Goal: Task Accomplishment & Management: Manage account settings

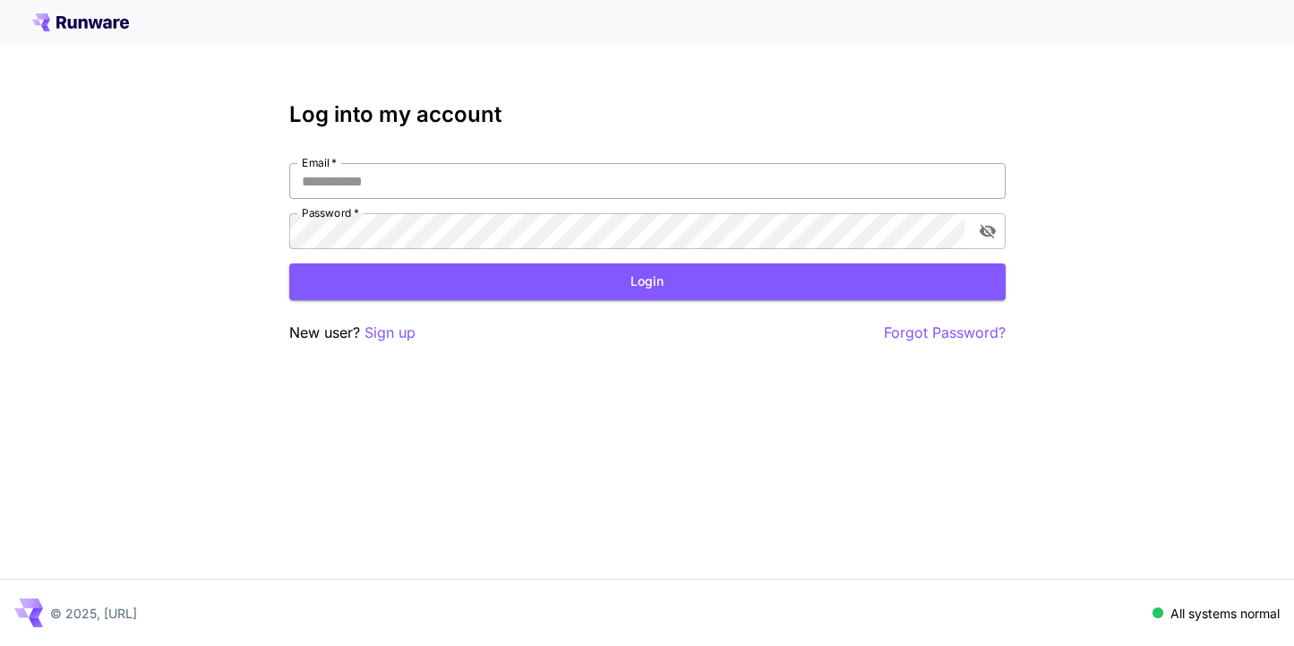
click at [656, 187] on input "Email   *" at bounding box center [647, 181] width 716 height 36
type input "**********"
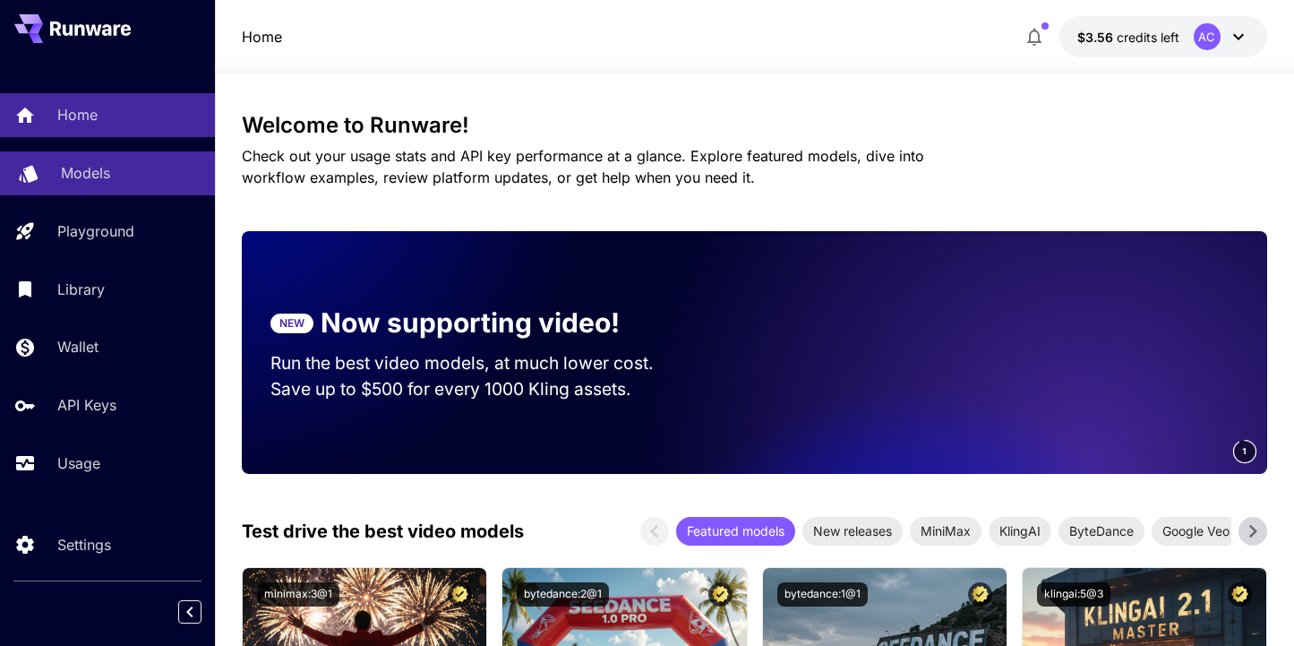
click at [116, 175] on div "Models" at bounding box center [131, 172] width 140 height 21
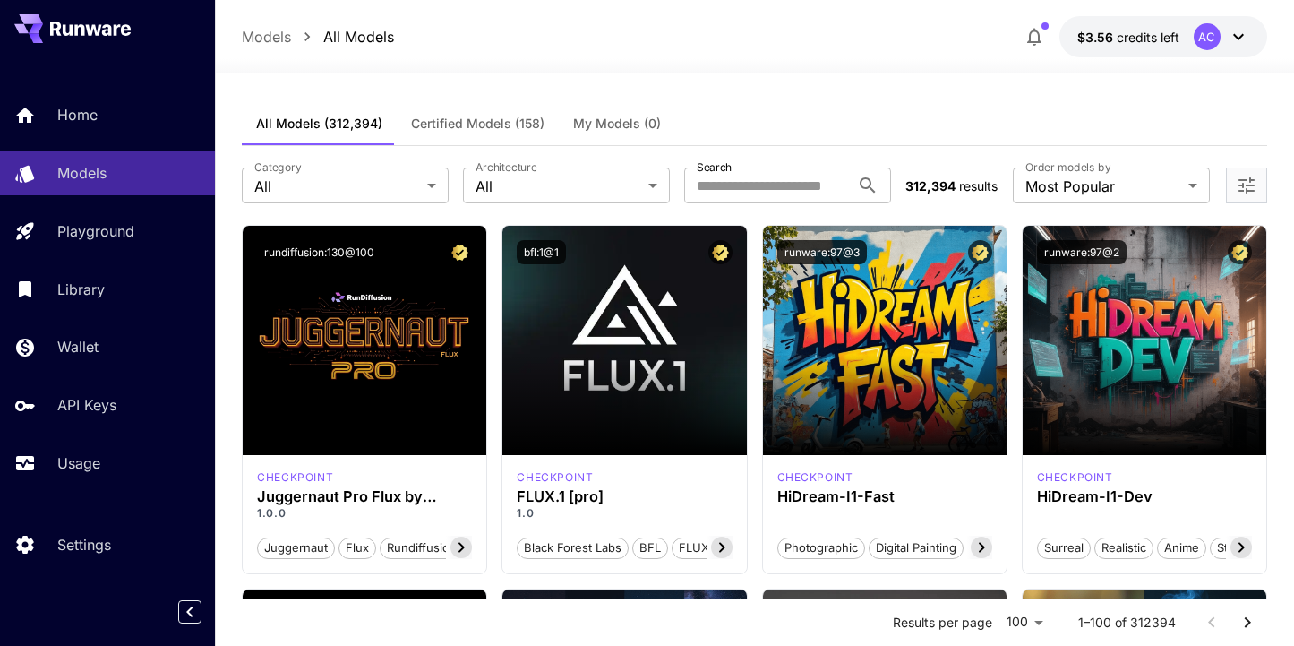
click at [1241, 36] on icon at bounding box center [1238, 37] width 11 height 6
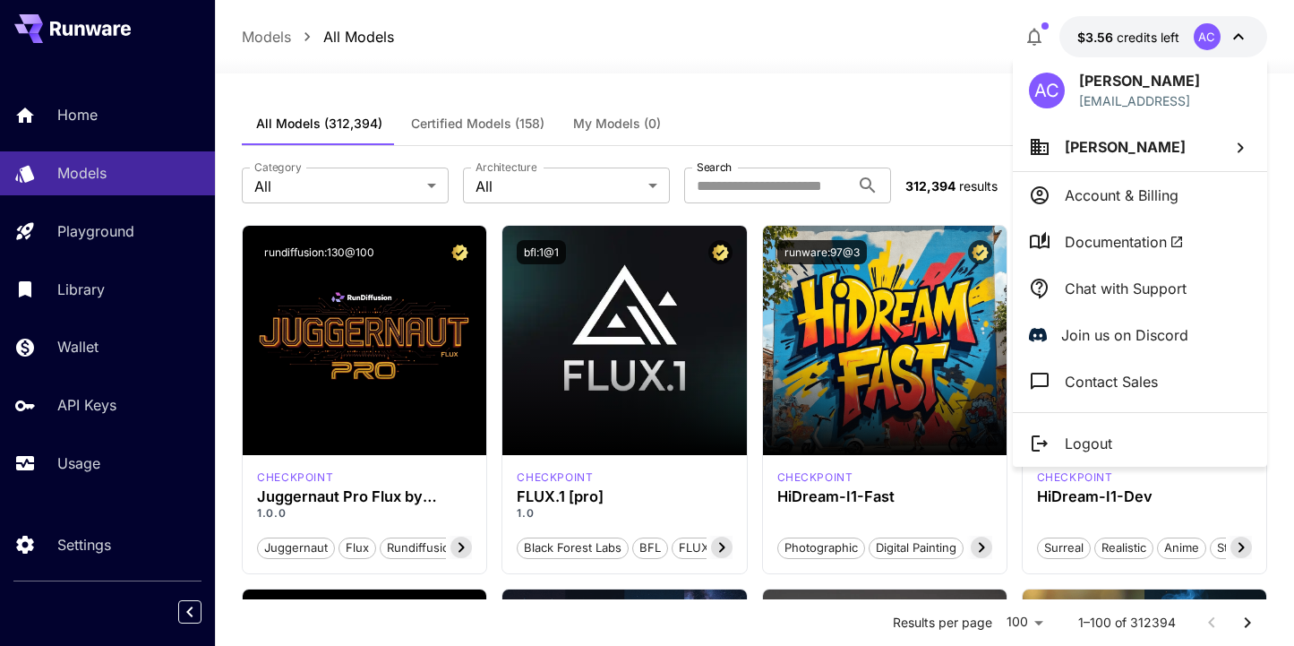
click at [1158, 206] on li "Account & Billing" at bounding box center [1140, 195] width 254 height 47
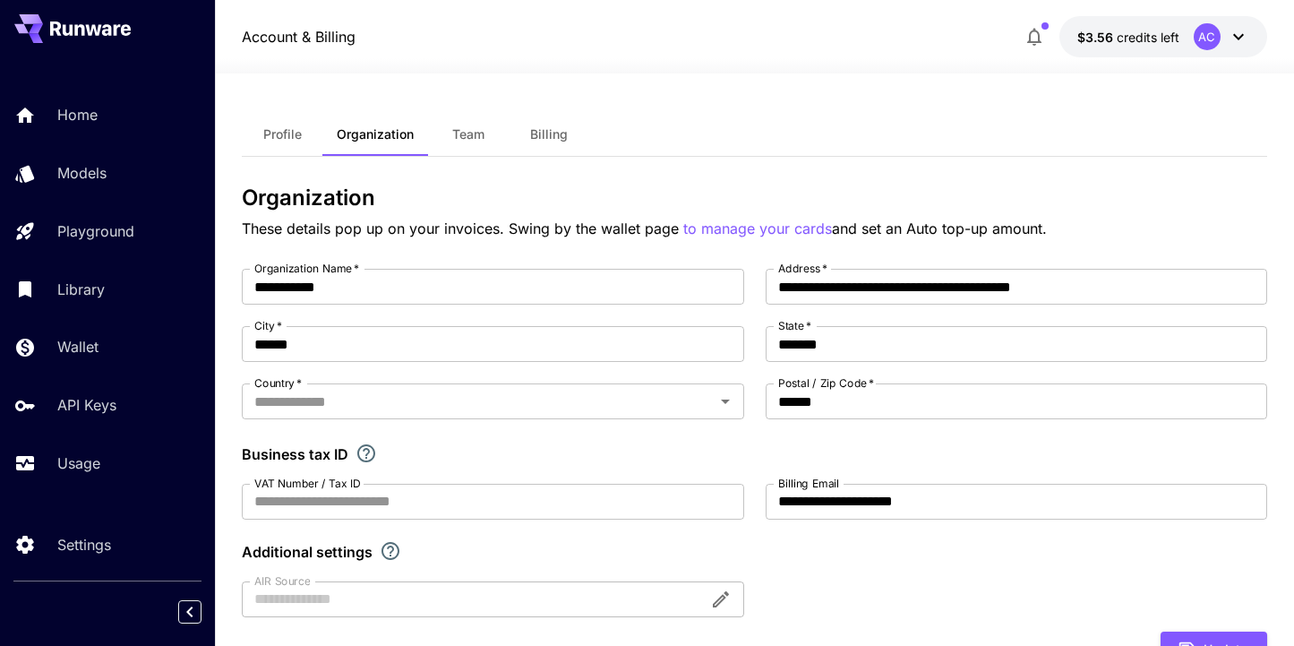
type input "**********"
click at [275, 153] on button "Profile" at bounding box center [282, 134] width 81 height 43
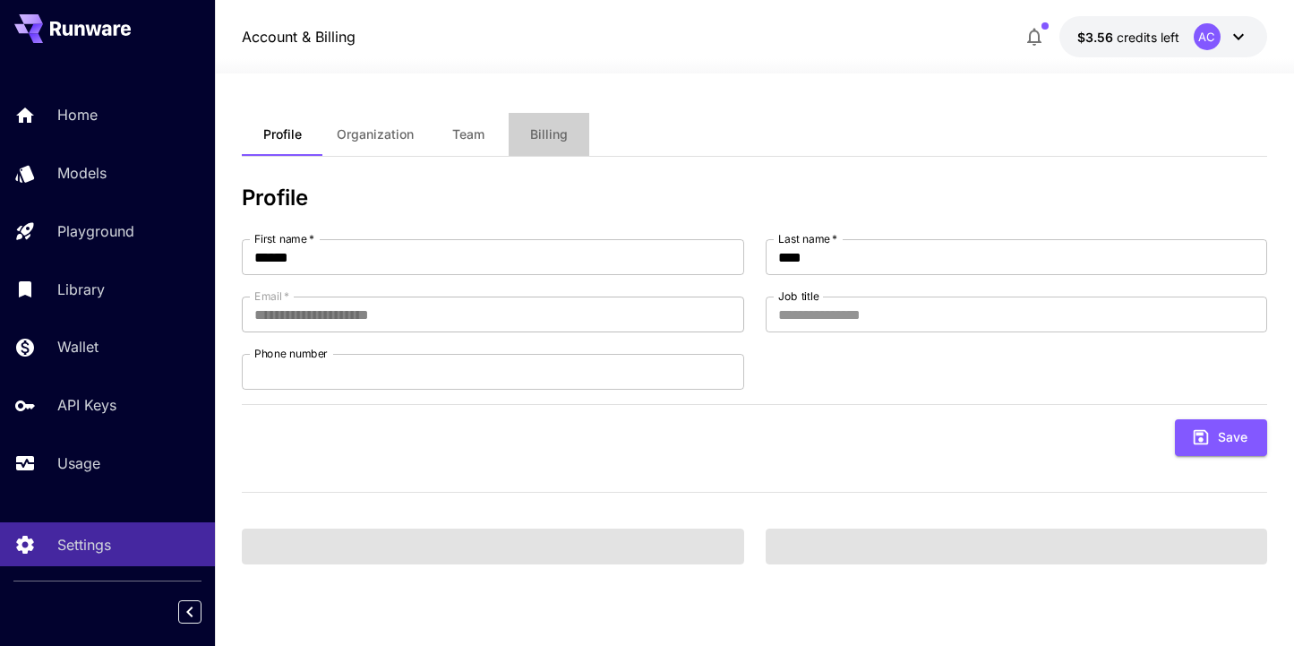
click at [558, 140] on span "Billing" at bounding box center [549, 134] width 38 height 16
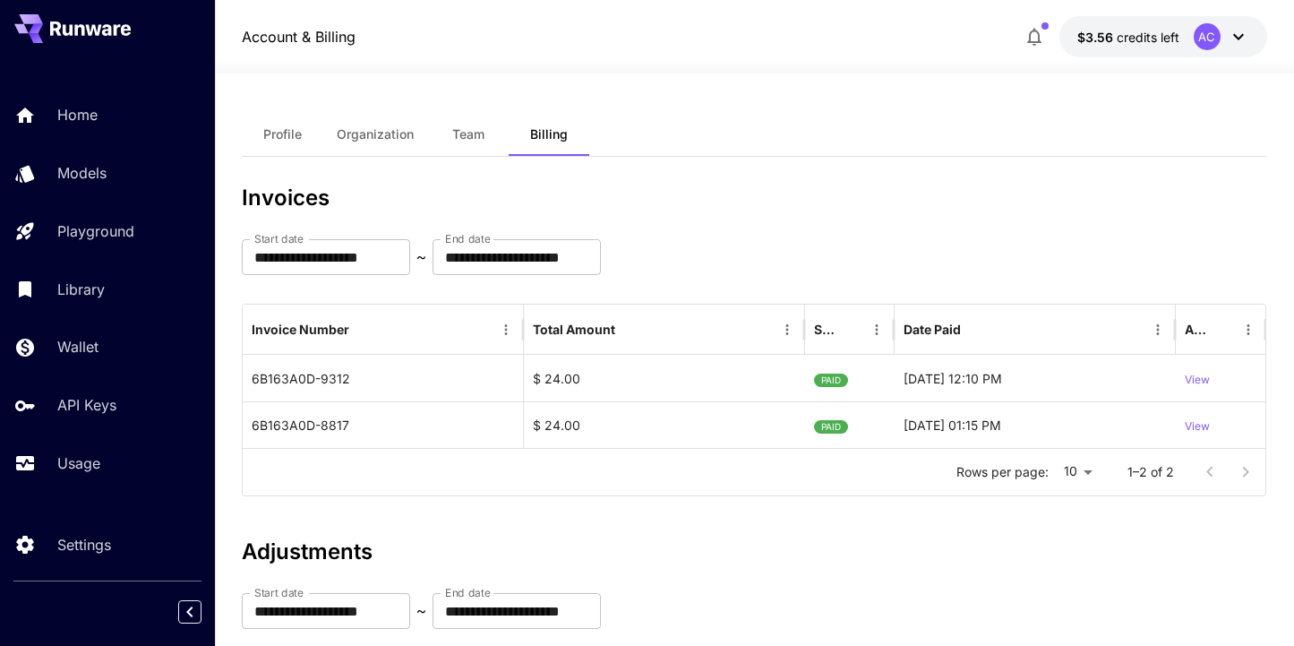
click at [260, 141] on button "Profile" at bounding box center [282, 134] width 81 height 43
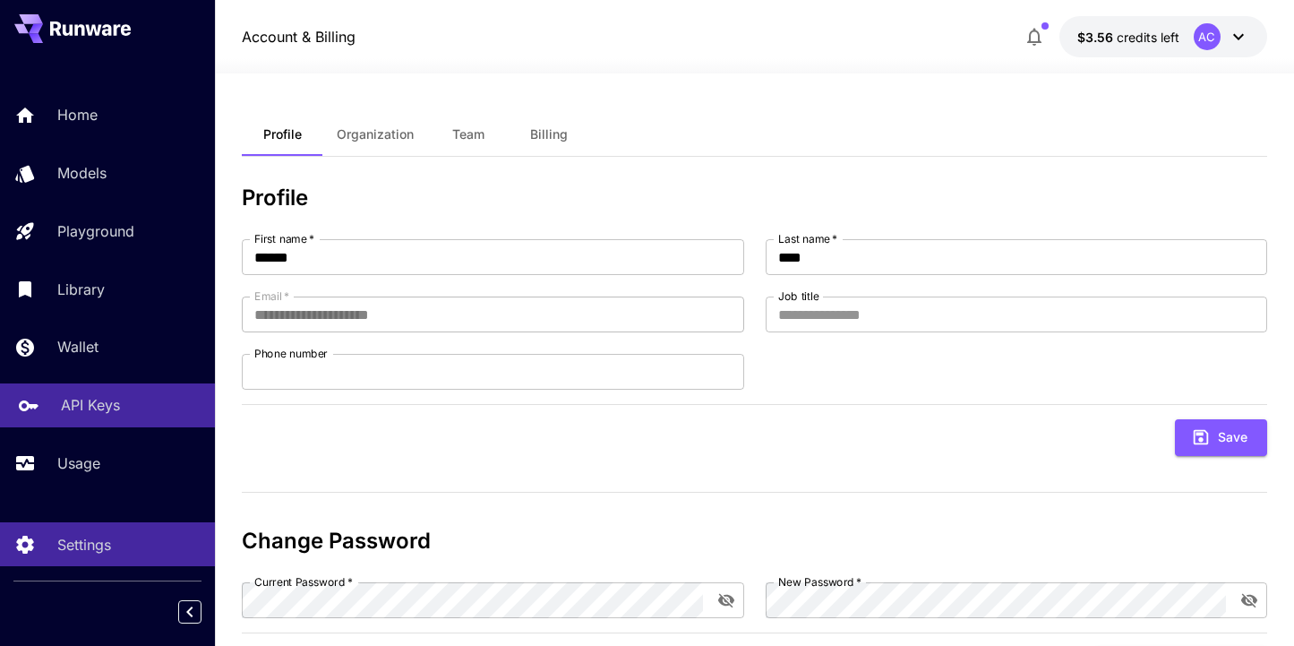
click at [96, 402] on p "API Keys" at bounding box center [90, 404] width 59 height 21
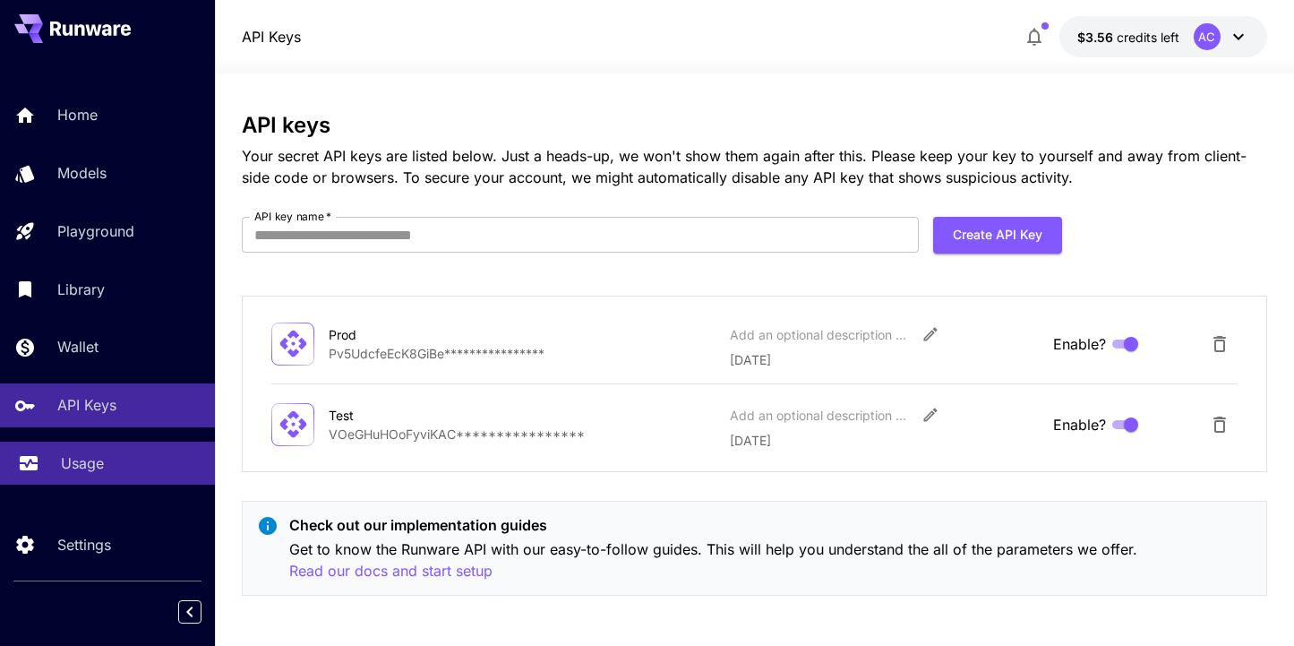
click at [83, 478] on link "Usage" at bounding box center [107, 464] width 215 height 44
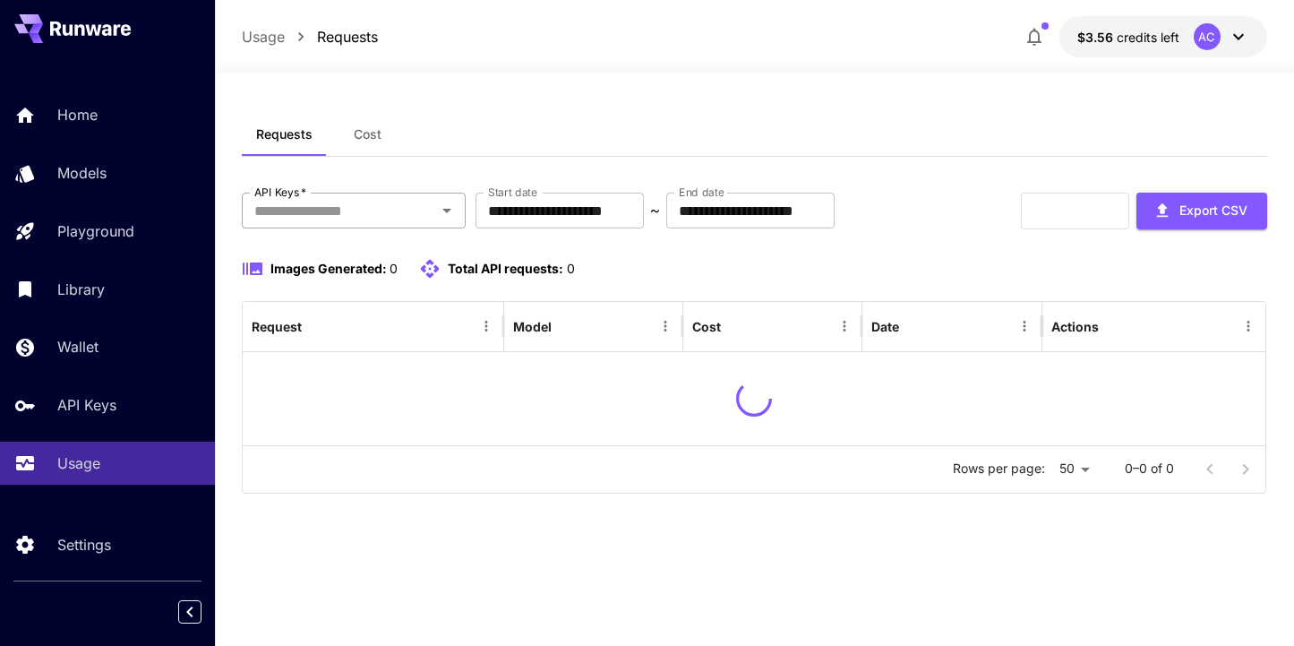
click at [391, 208] on input "API Keys   *" at bounding box center [339, 210] width 184 height 25
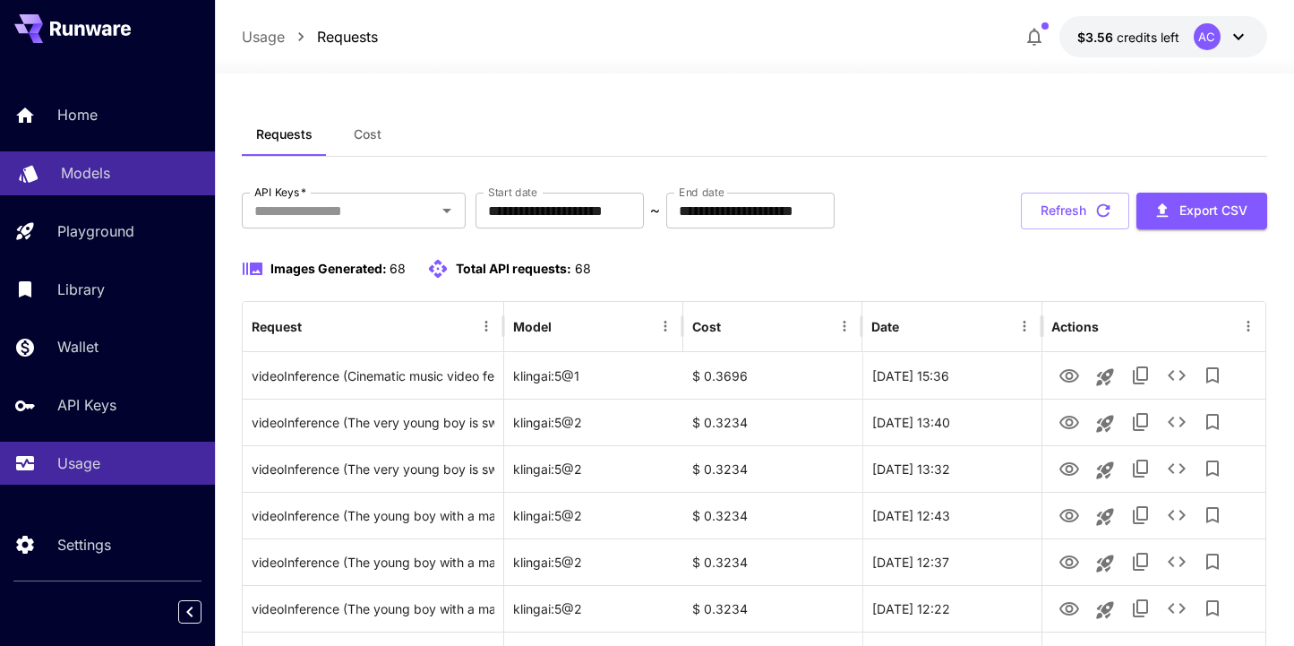
click at [117, 173] on div "Models" at bounding box center [131, 172] width 140 height 21
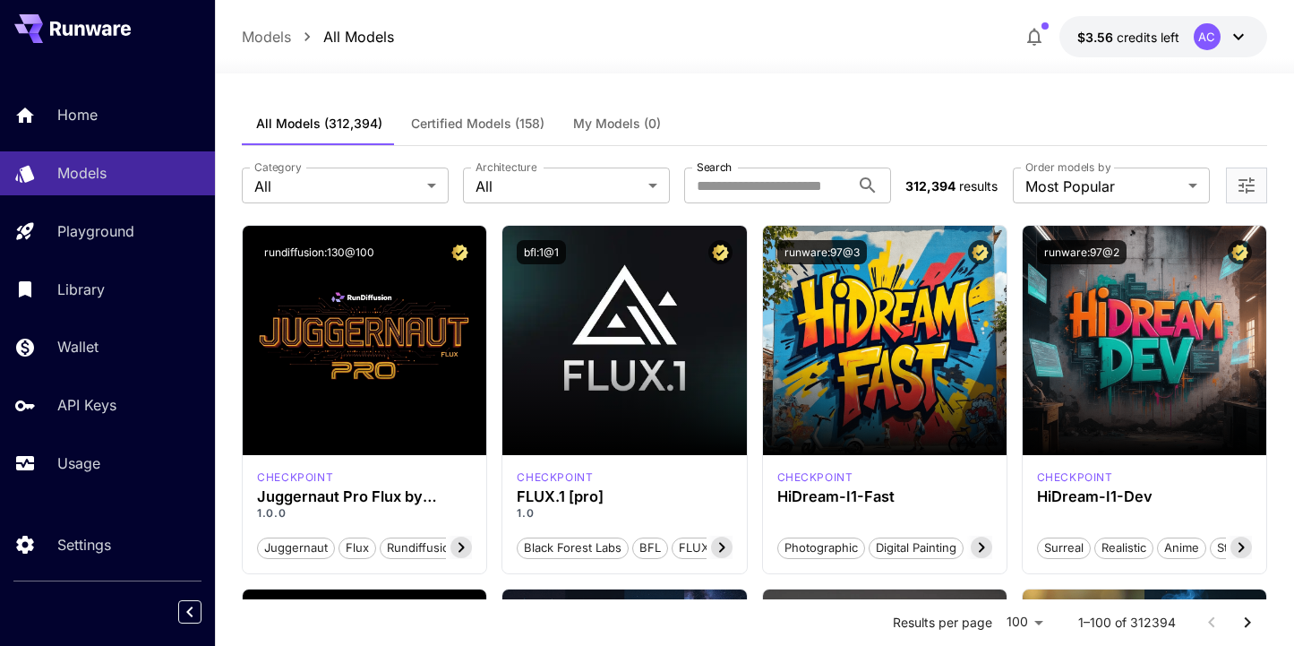
click at [1137, 49] on button "$3.56 credits left AC" at bounding box center [1163, 36] width 208 height 41
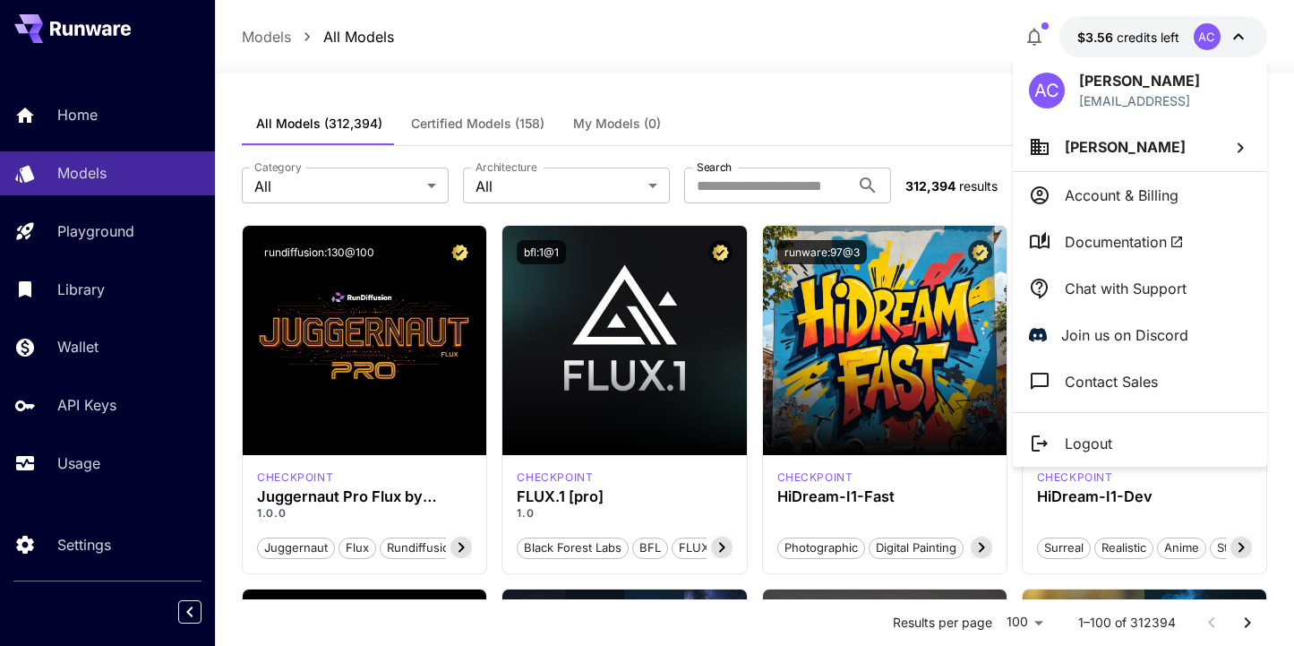
click at [1137, 194] on p "Account & Billing" at bounding box center [1122, 194] width 114 height 21
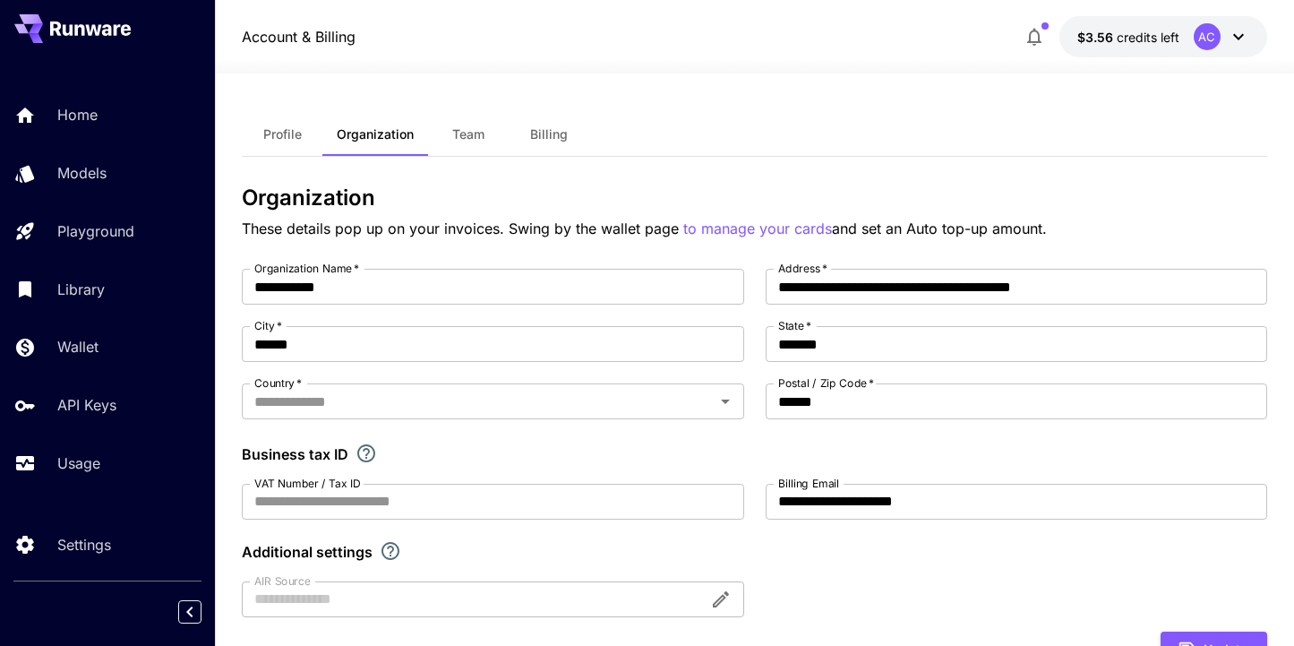
type input "**********"
click at [472, 129] on span "Team" at bounding box center [468, 134] width 32 height 16
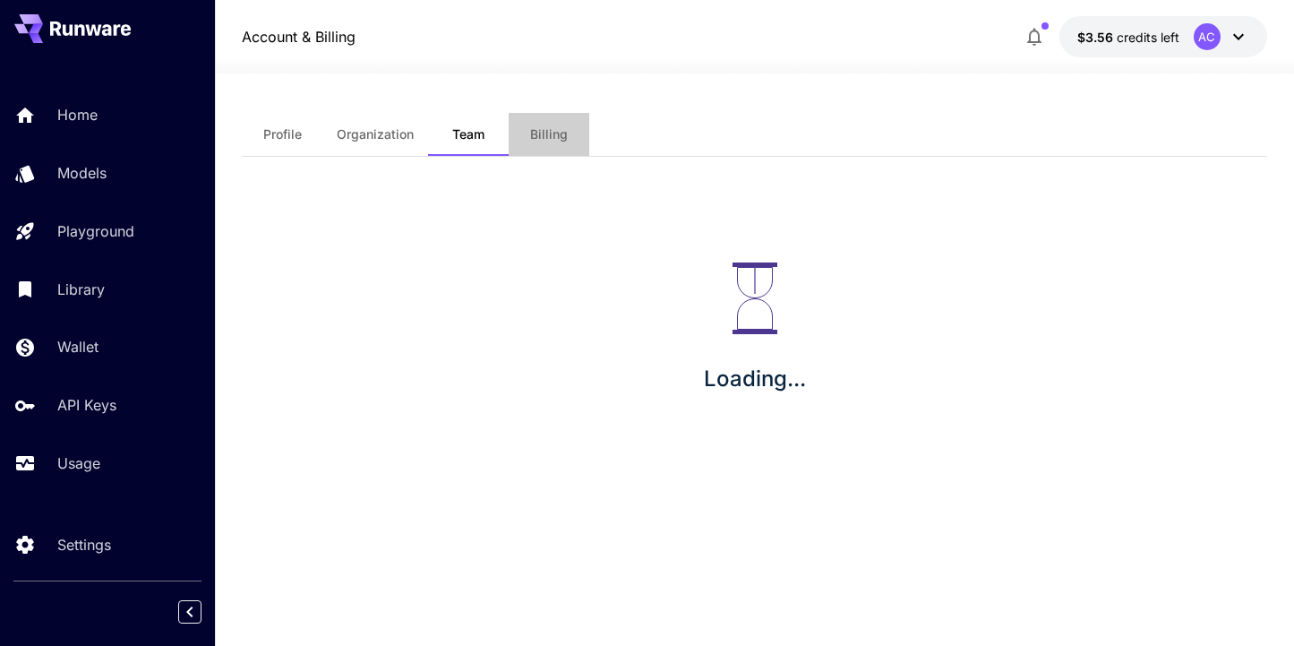
click at [540, 130] on span "Billing" at bounding box center [549, 134] width 38 height 16
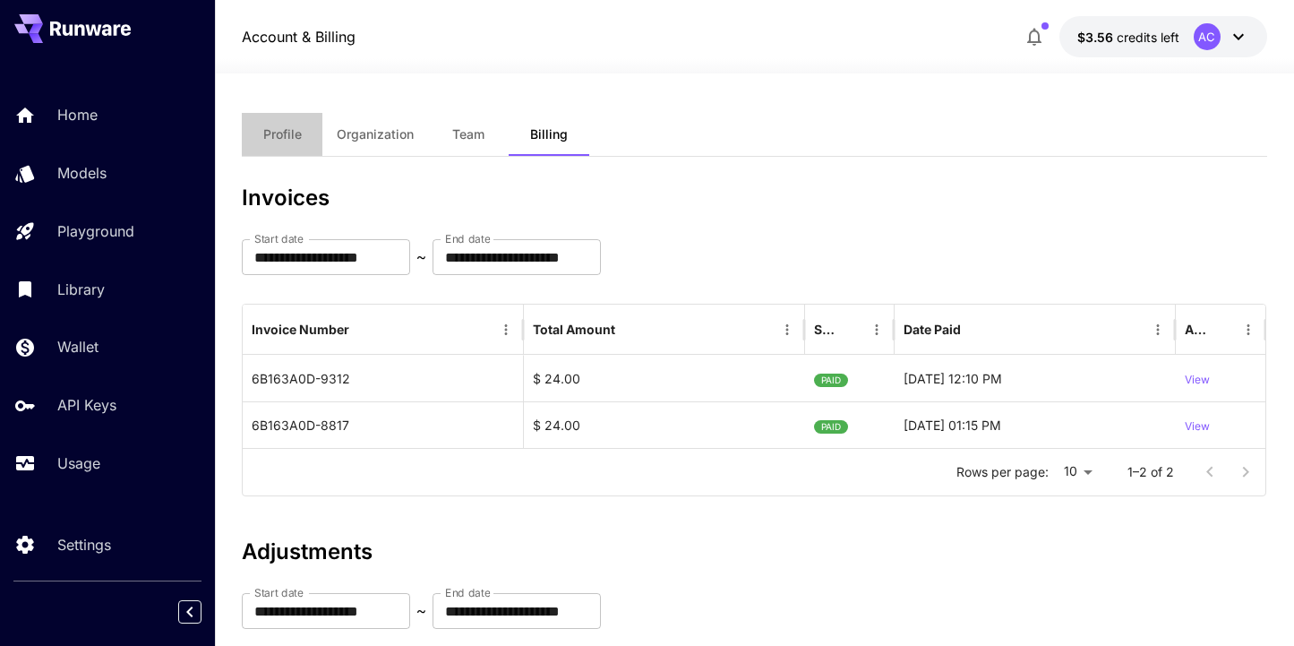
click at [273, 141] on span "Profile" at bounding box center [282, 134] width 39 height 16
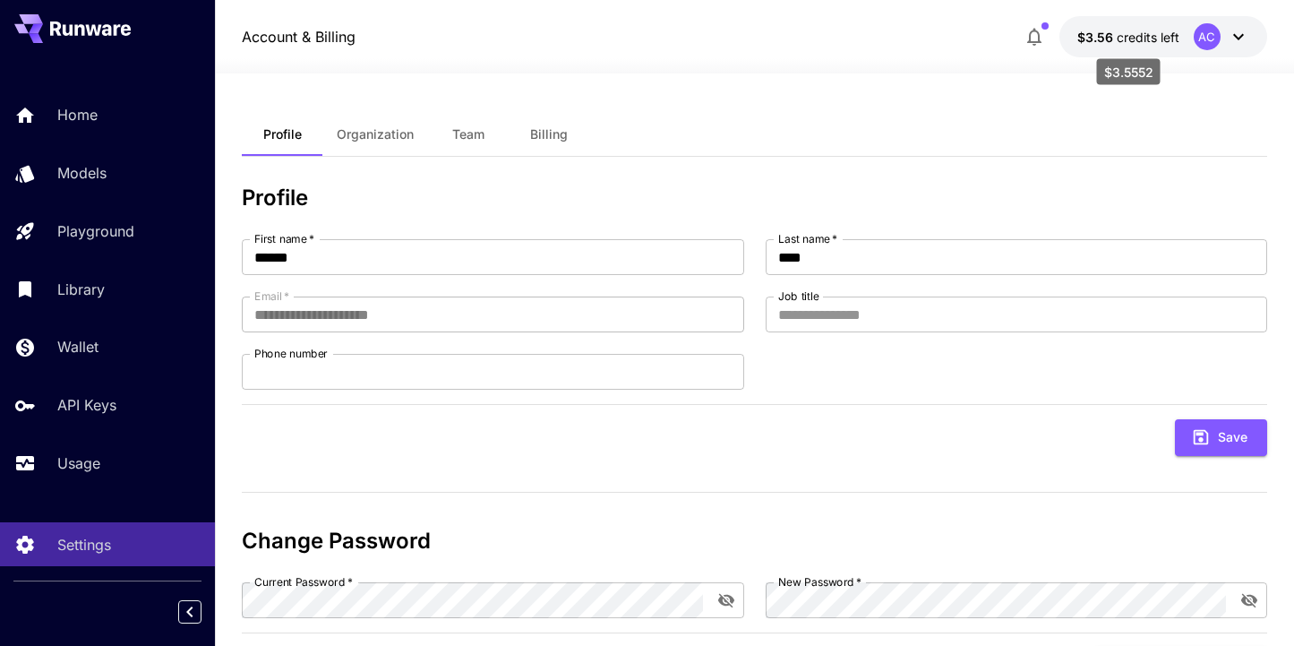
click at [1128, 42] on span "credits left" at bounding box center [1148, 37] width 63 height 15
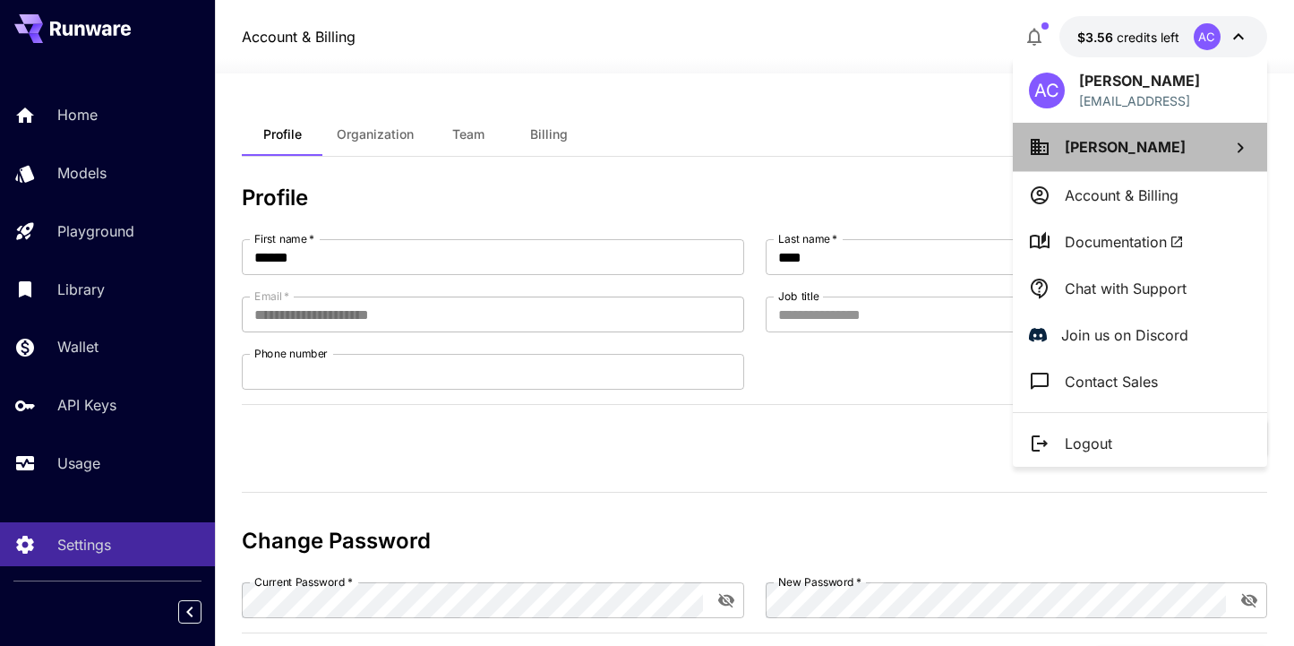
click at [1119, 154] on span "[PERSON_NAME]" at bounding box center [1125, 147] width 121 height 18
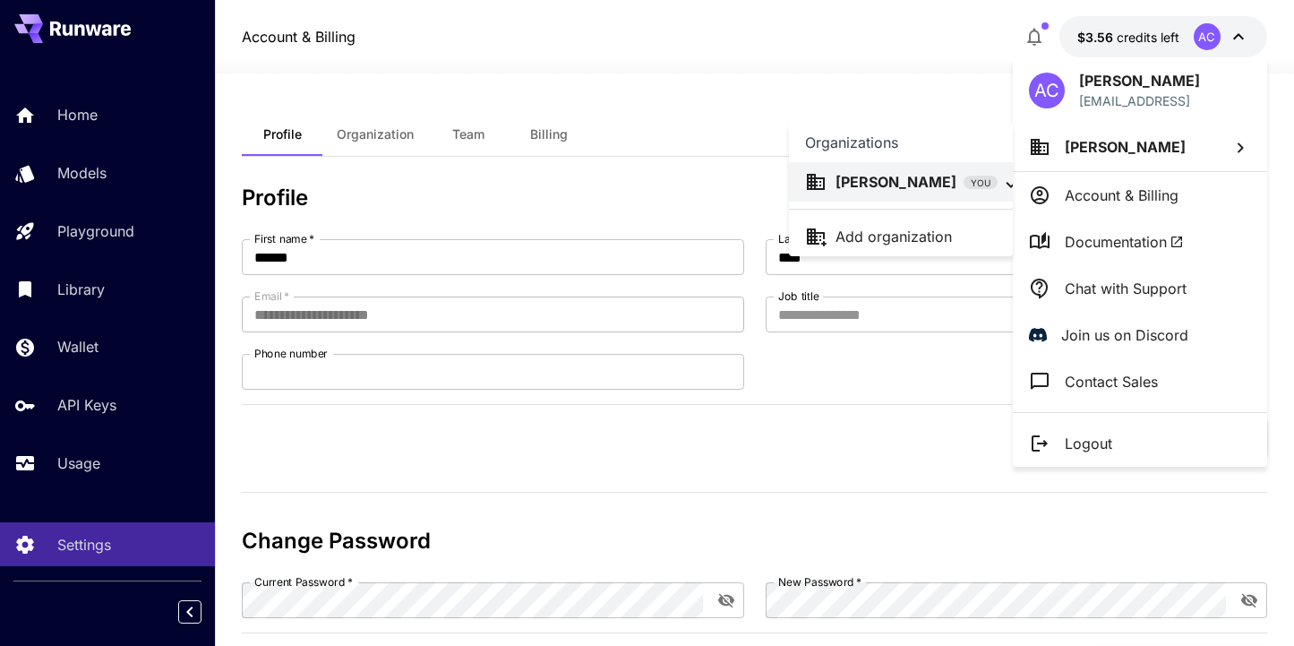
click at [1179, 140] on div at bounding box center [647, 323] width 1294 height 646
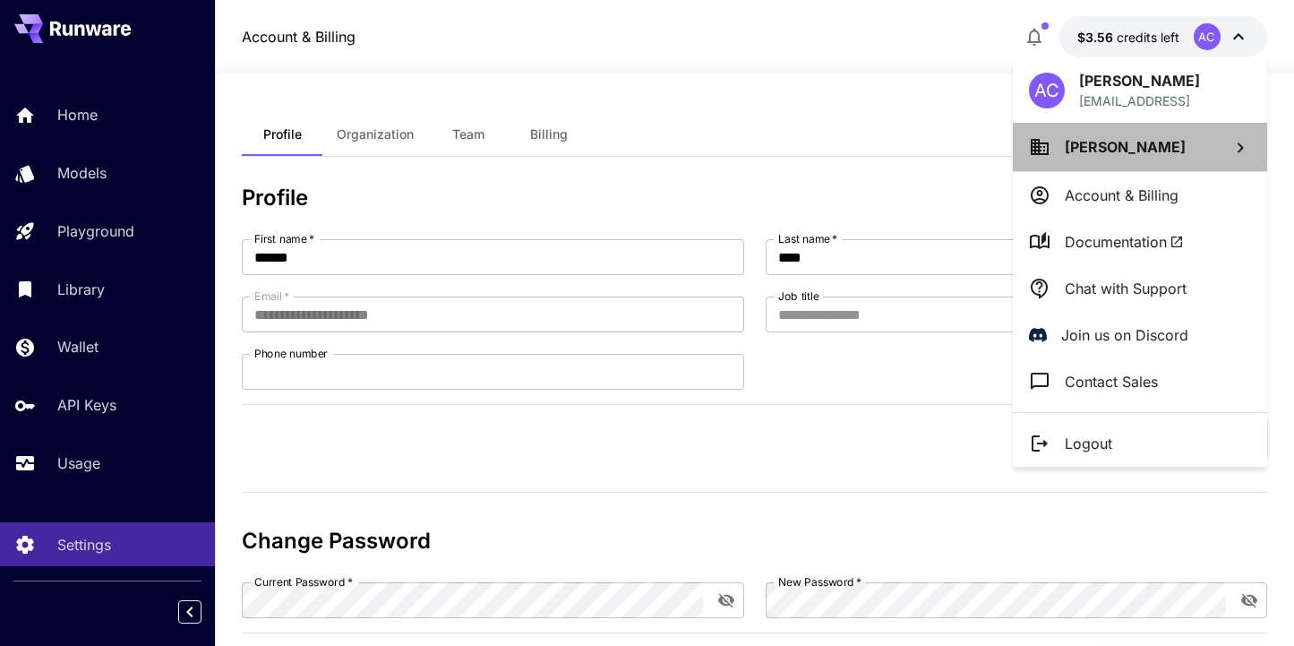
click at [1128, 143] on span "[PERSON_NAME]" at bounding box center [1125, 147] width 121 height 18
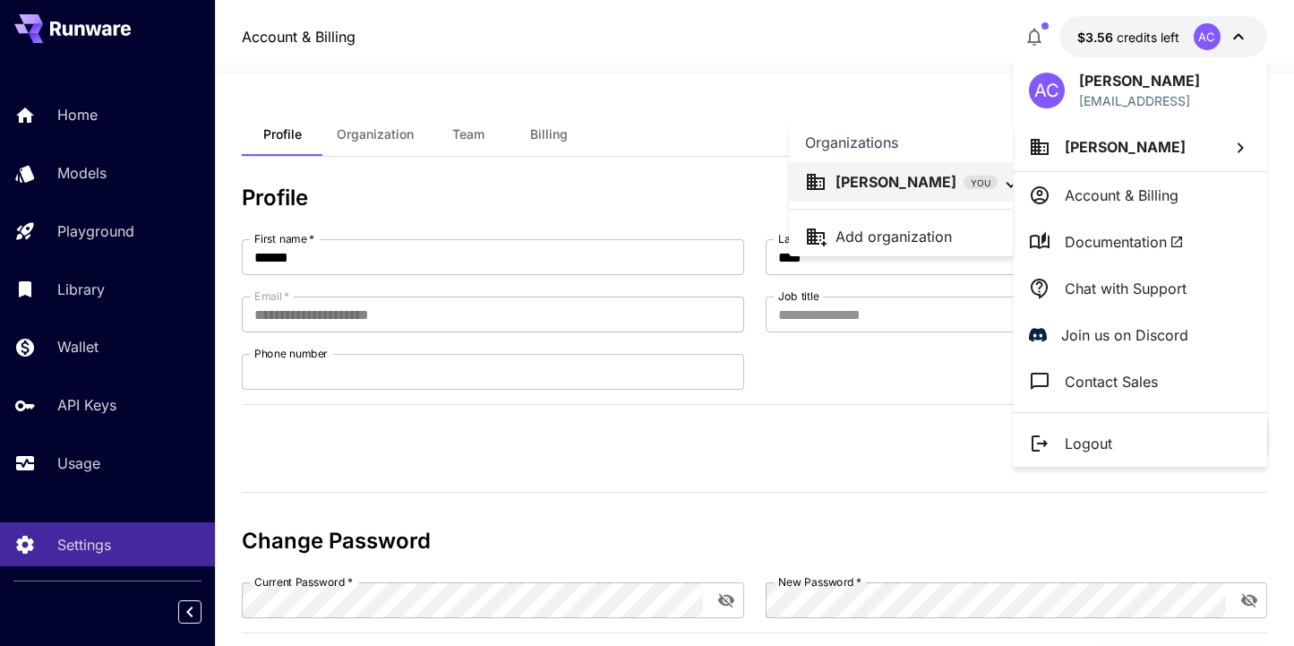
click at [1141, 232] on div at bounding box center [647, 323] width 1294 height 646
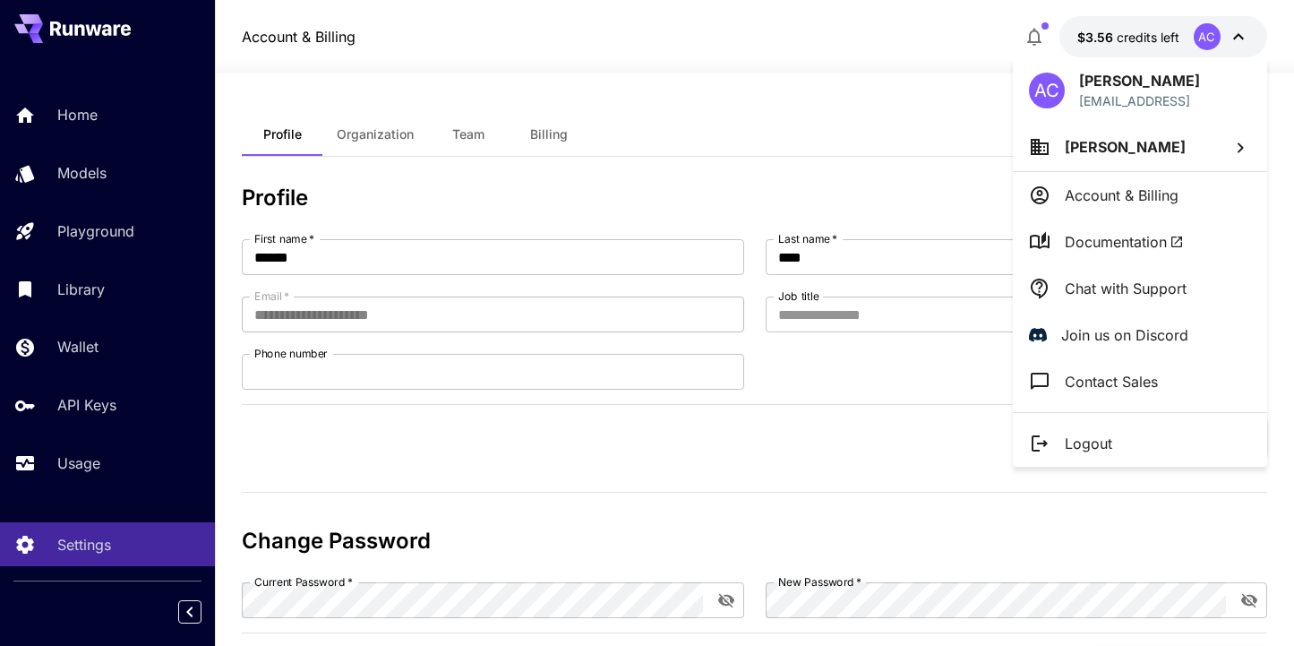
click at [1127, 243] on span "Documentation" at bounding box center [1124, 241] width 119 height 21
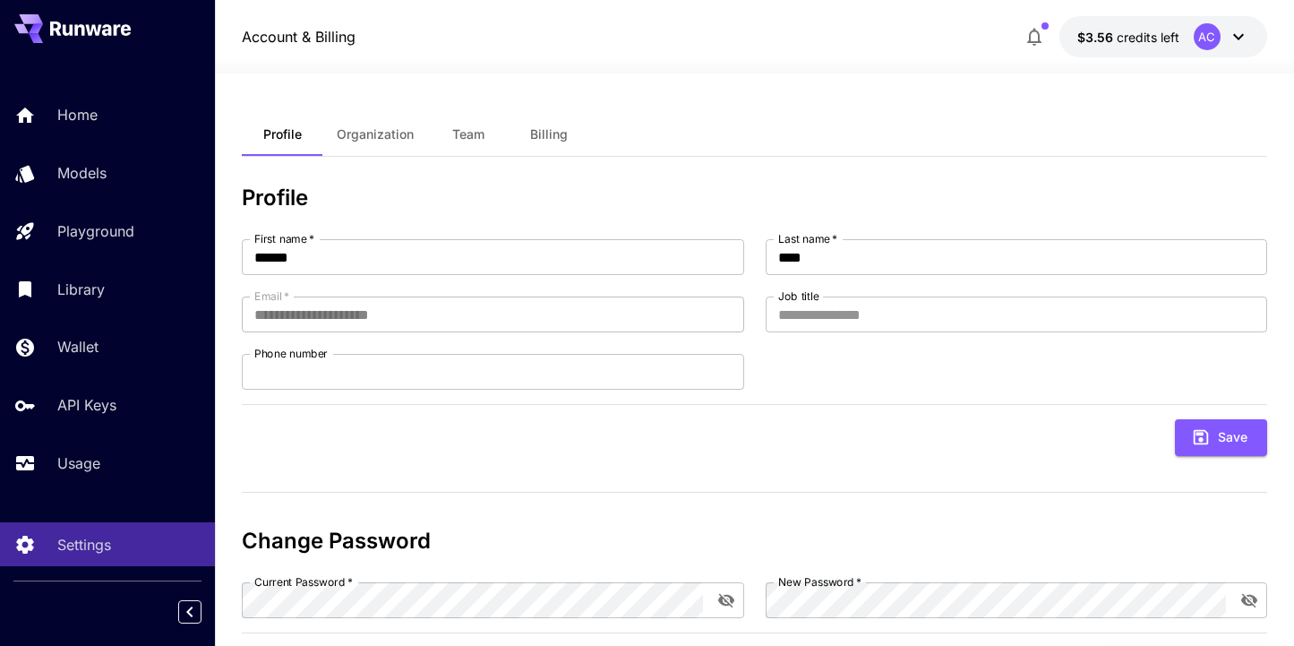
click at [401, 129] on span "Organization" at bounding box center [375, 134] width 77 height 16
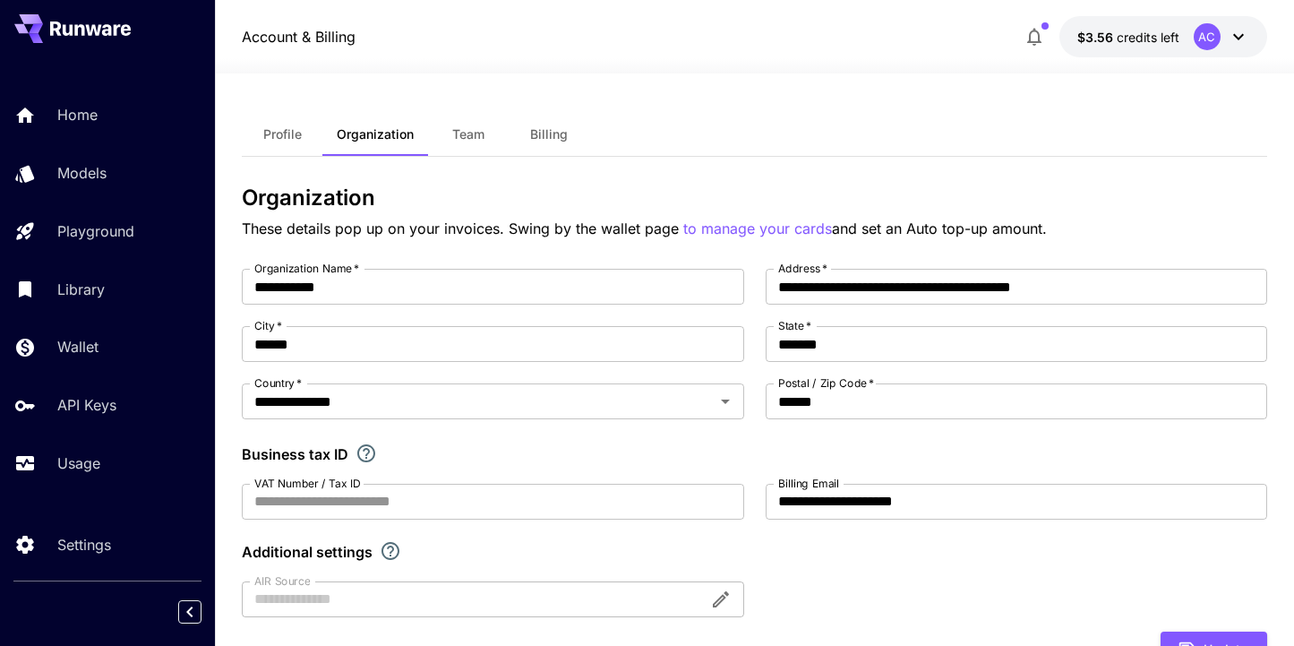
click at [536, 125] on button "Billing" at bounding box center [549, 134] width 81 height 43
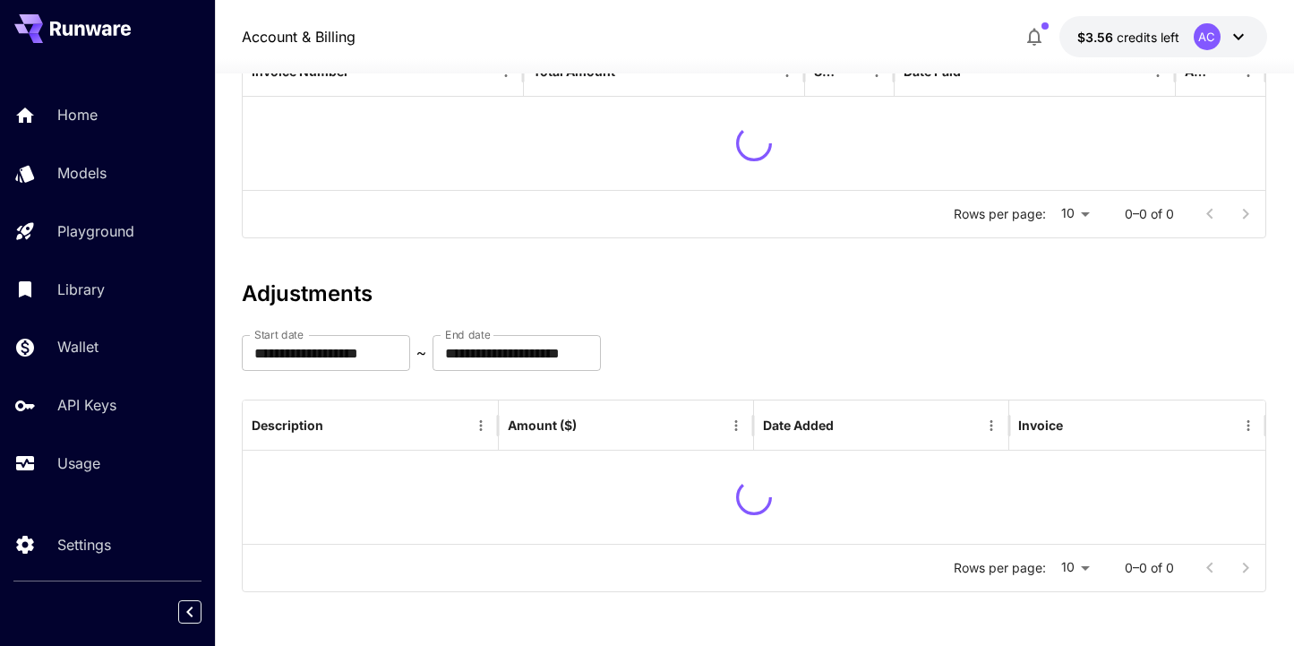
scroll to position [258, 0]
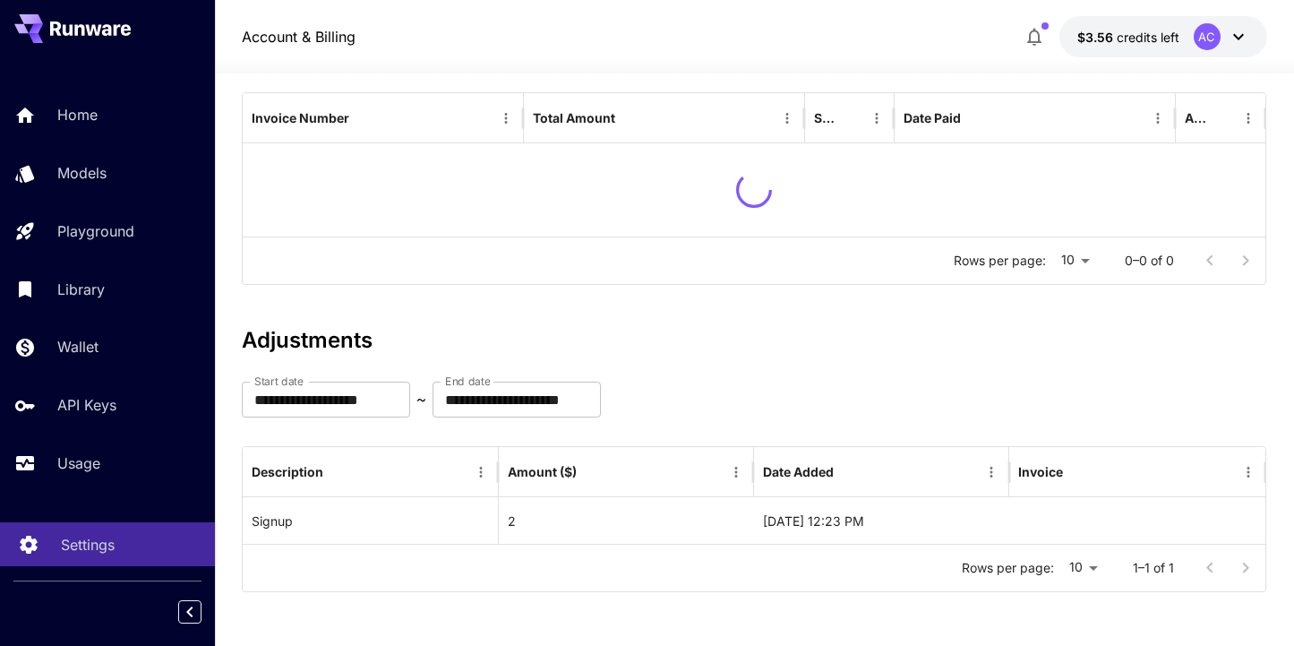
click at [76, 546] on p "Settings" at bounding box center [88, 544] width 54 height 21
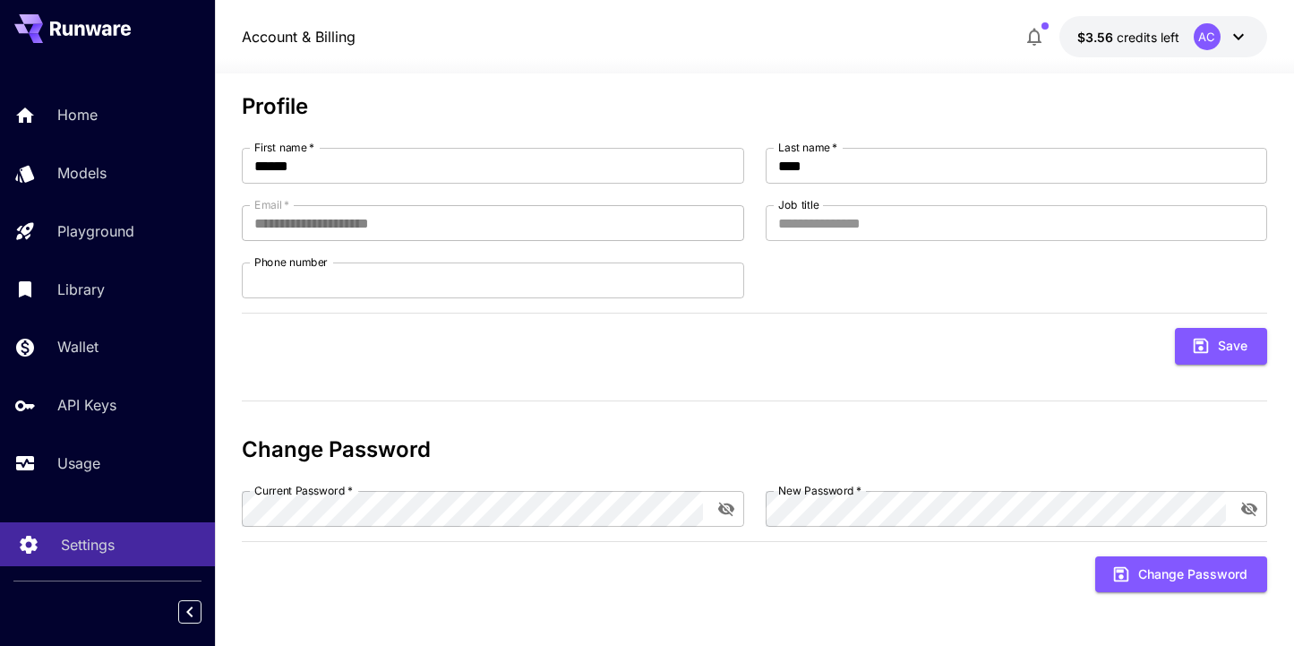
scroll to position [91, 0]
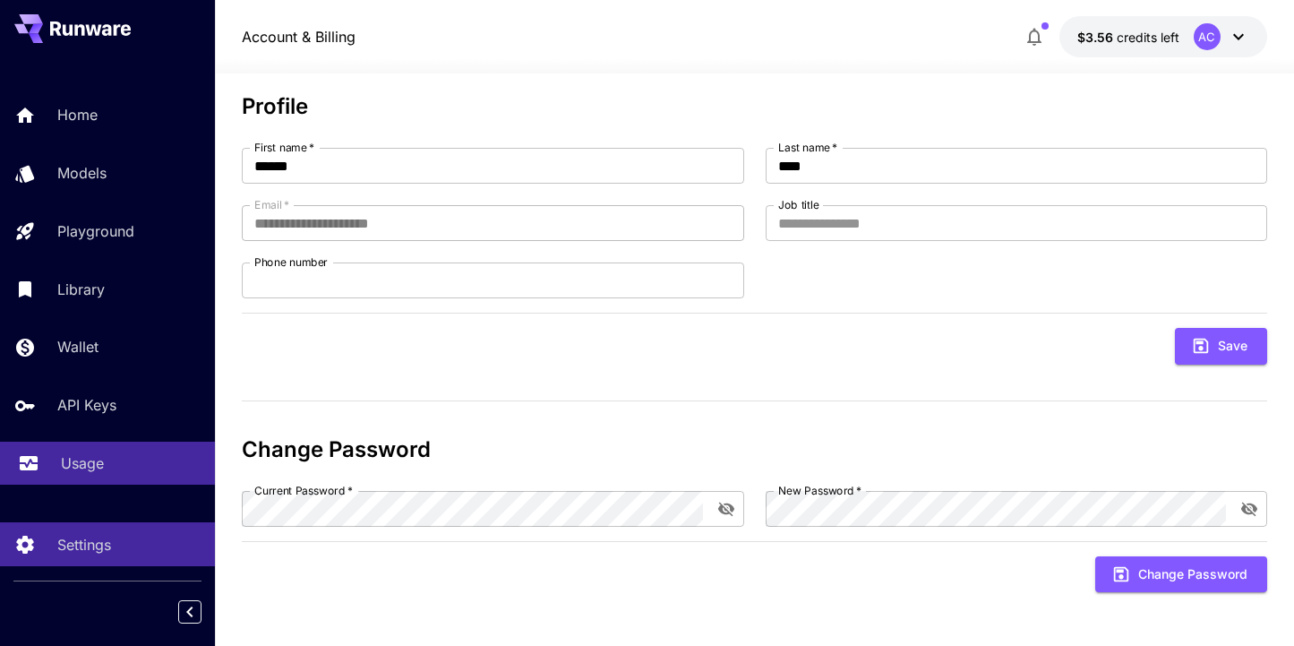
click at [108, 463] on div "Usage" at bounding box center [131, 462] width 140 height 21
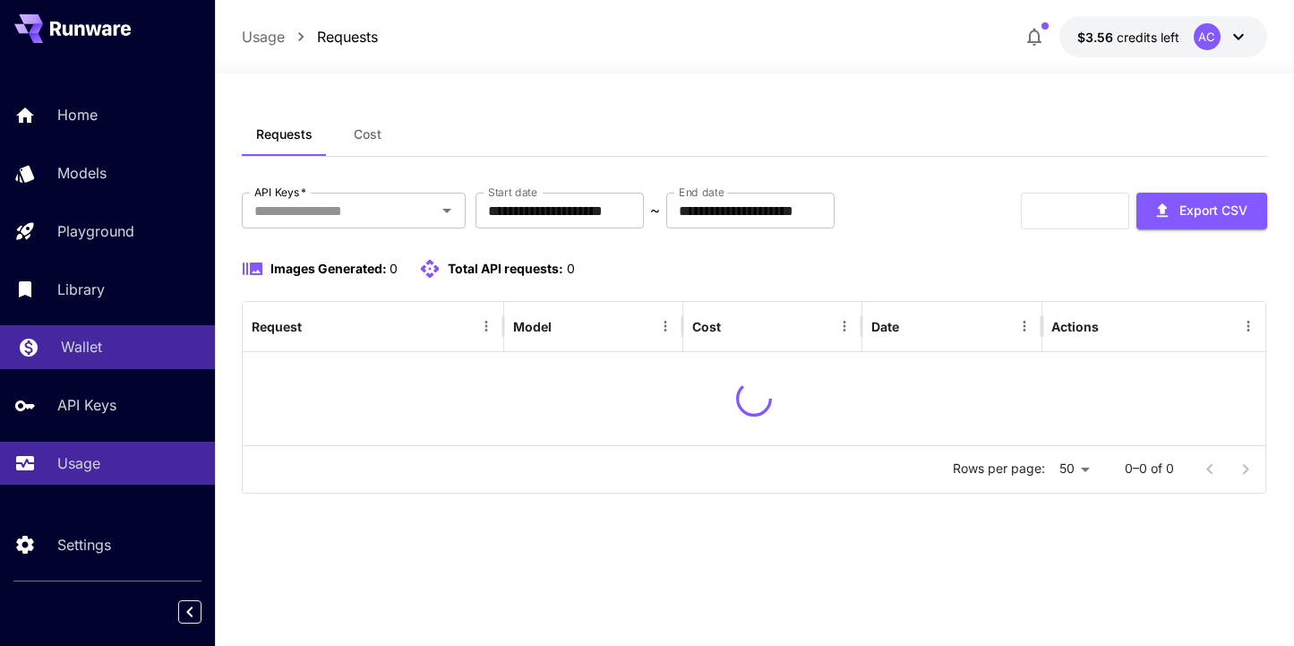
click at [112, 339] on div "Wallet" at bounding box center [131, 346] width 140 height 21
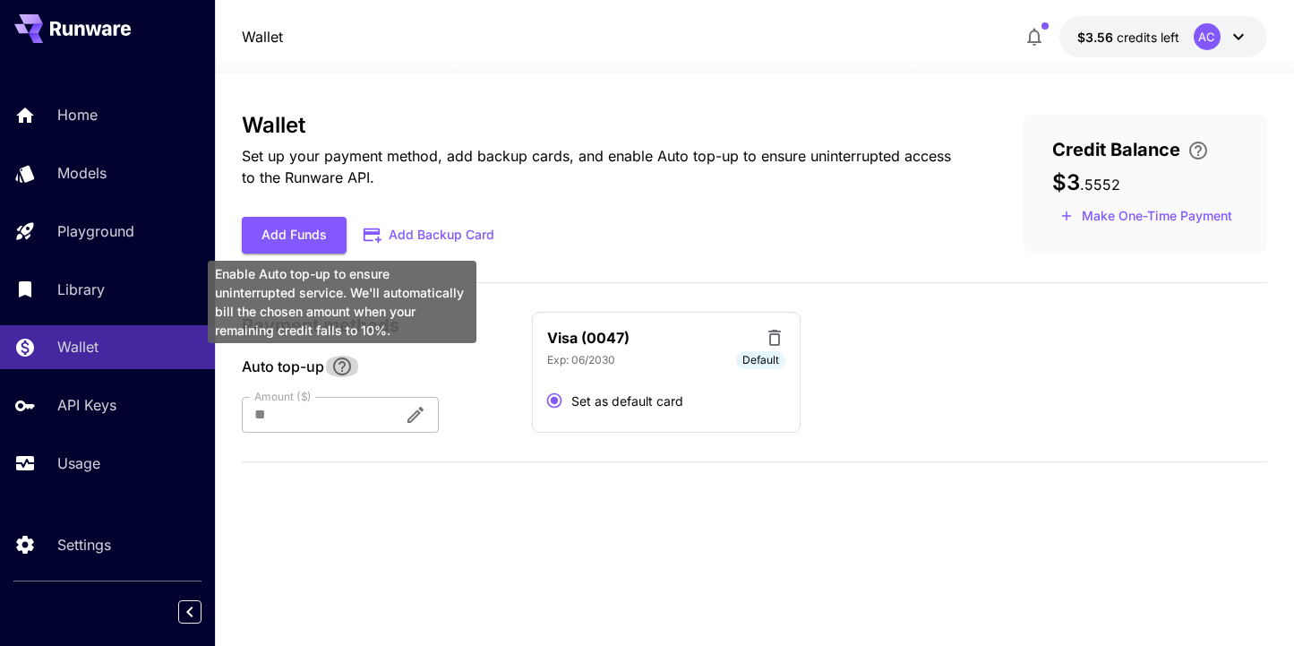
click at [341, 365] on icon "Enable Auto top-up to ensure uninterrupted service. We'll automatically bill th…" at bounding box center [341, 366] width 21 height 21
